Goal: Transaction & Acquisition: Purchase product/service

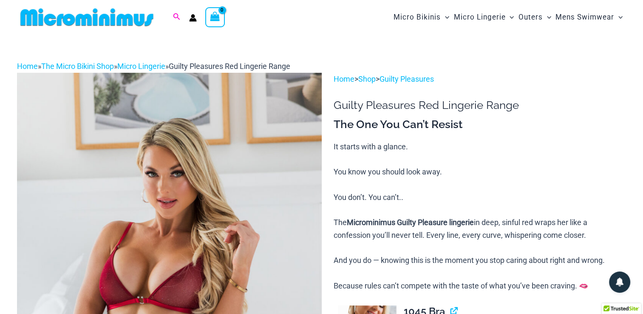
type input "**********"
click at [176, 17] on icon "Search icon link" at bounding box center [176, 17] width 7 height 8
type input "****"
click button "Search" at bounding box center [0, 0] width 0 height 0
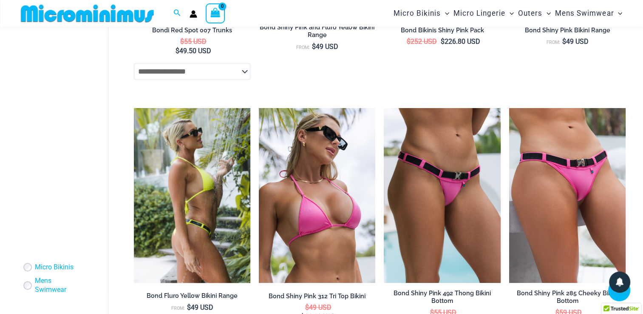
scroll to position [247, 0]
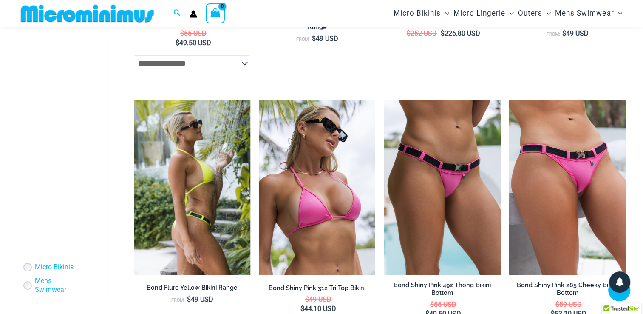
type input "**********"
click at [192, 177] on img at bounding box center [192, 187] width 116 height 175
click at [202, 166] on img at bounding box center [192, 187] width 116 height 175
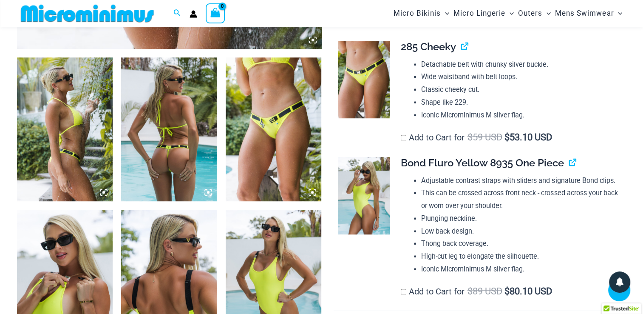
scroll to position [420, 0]
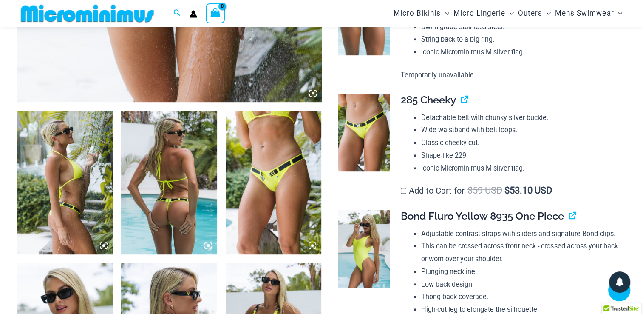
type input "**********"
click at [352, 137] on img at bounding box center [363, 132] width 51 height 77
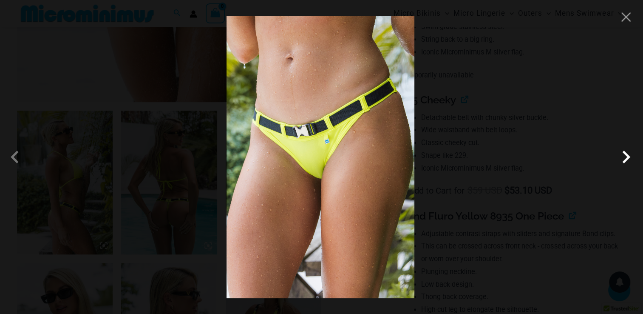
click at [625, 156] on span at bounding box center [625, 156] width 25 height 25
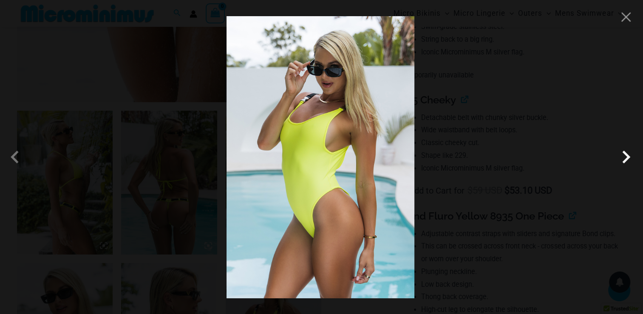
click at [625, 156] on span at bounding box center [625, 156] width 25 height 25
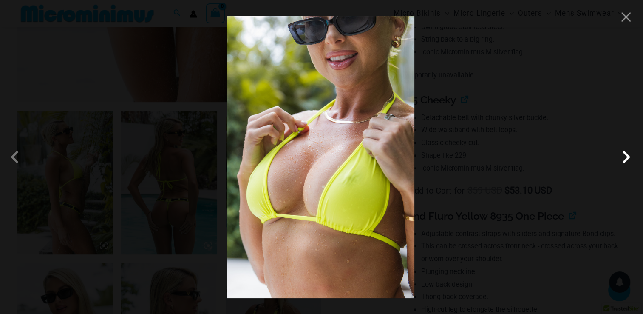
click at [625, 156] on span at bounding box center [625, 156] width 25 height 25
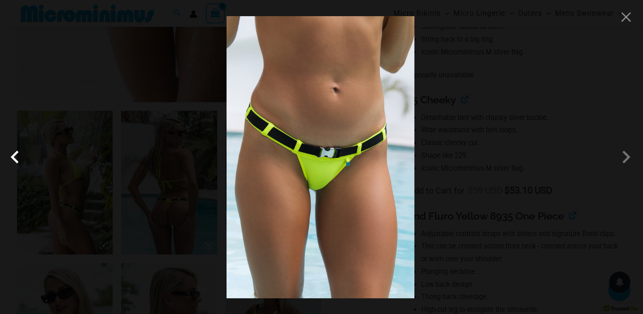
click at [16, 153] on span at bounding box center [16, 156] width 25 height 25
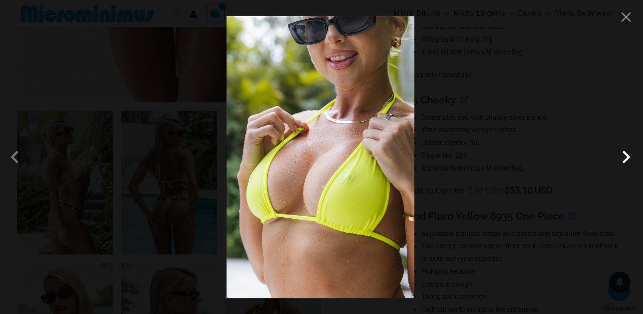
click at [620, 164] on span at bounding box center [625, 156] width 25 height 25
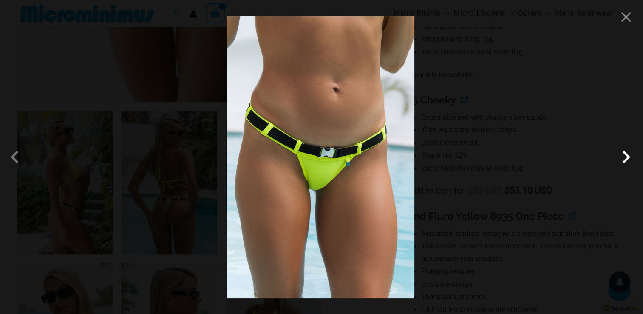
click at [620, 164] on span at bounding box center [625, 156] width 25 height 25
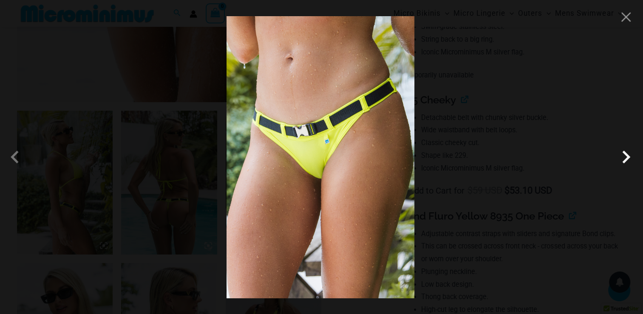
click at [620, 164] on span at bounding box center [625, 156] width 25 height 25
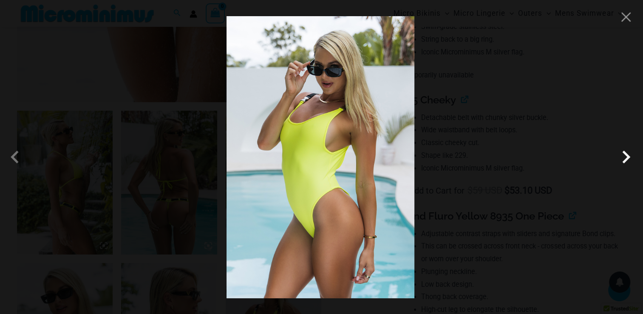
click at [621, 164] on span at bounding box center [625, 156] width 25 height 25
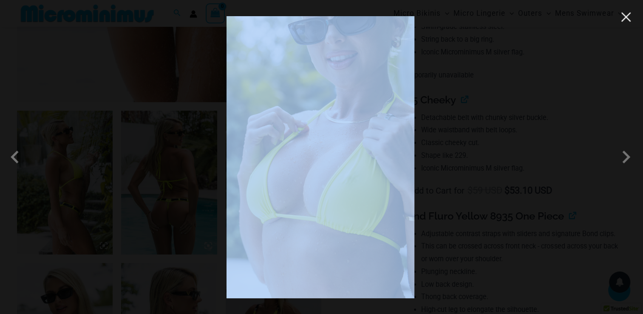
click at [625, 23] on div at bounding box center [321, 157] width 643 height 314
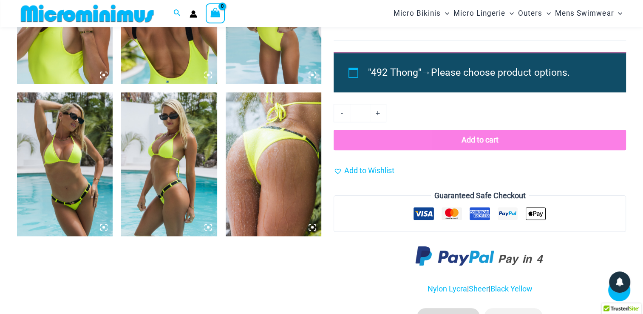
scroll to position [760, 0]
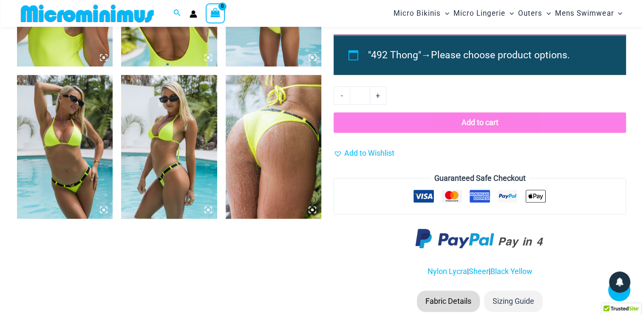
click at [66, 159] on img at bounding box center [65, 147] width 96 height 144
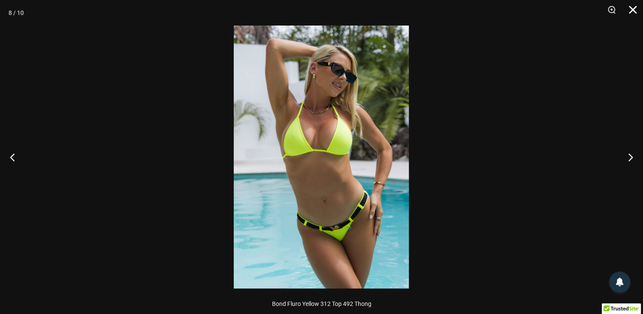
click at [626, 6] on button "Close" at bounding box center [629, 12] width 21 height 25
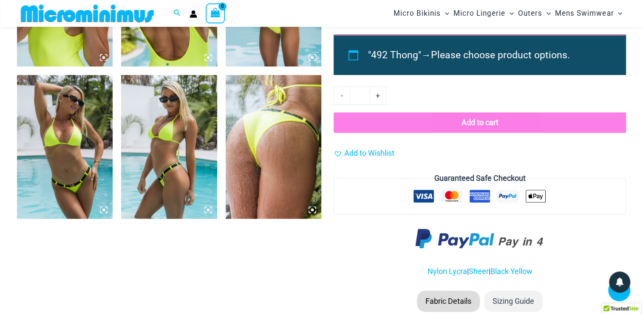
click at [298, 137] on img at bounding box center [274, 147] width 96 height 144
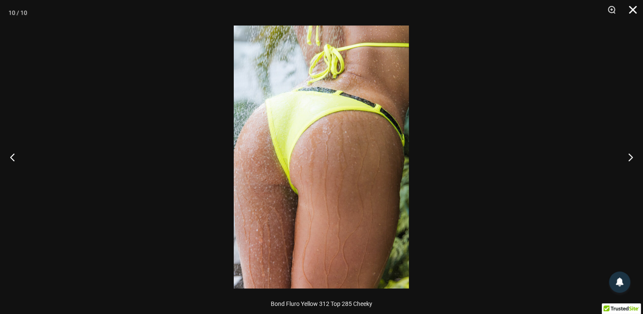
click at [629, 6] on button "Close" at bounding box center [629, 12] width 21 height 25
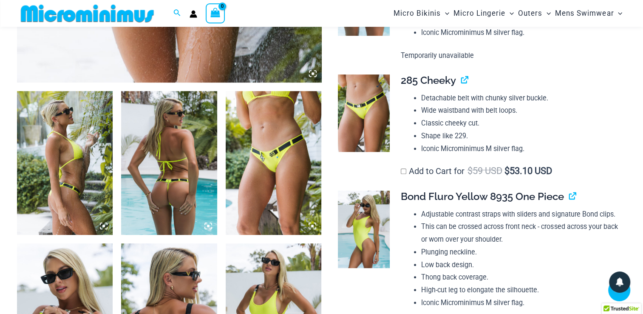
scroll to position [377, 0]
